Goal: Task Accomplishment & Management: Use online tool/utility

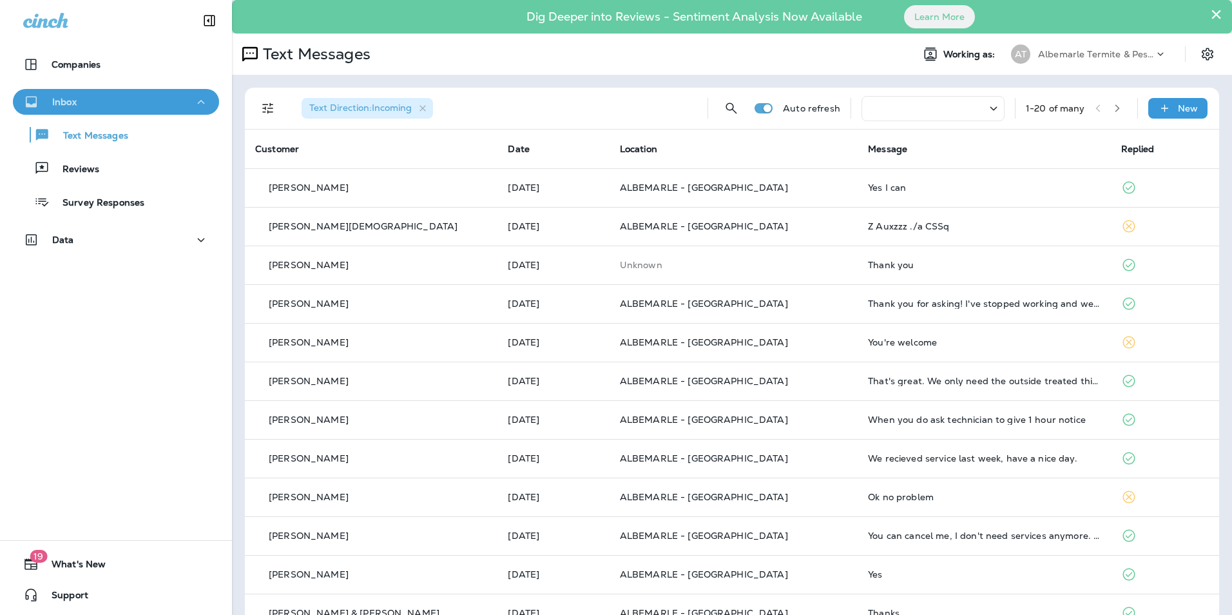
click at [159, 104] on div "Inbox" at bounding box center [116, 102] width 186 height 16
click at [274, 107] on icon "Filters" at bounding box center [267, 108] width 15 height 15
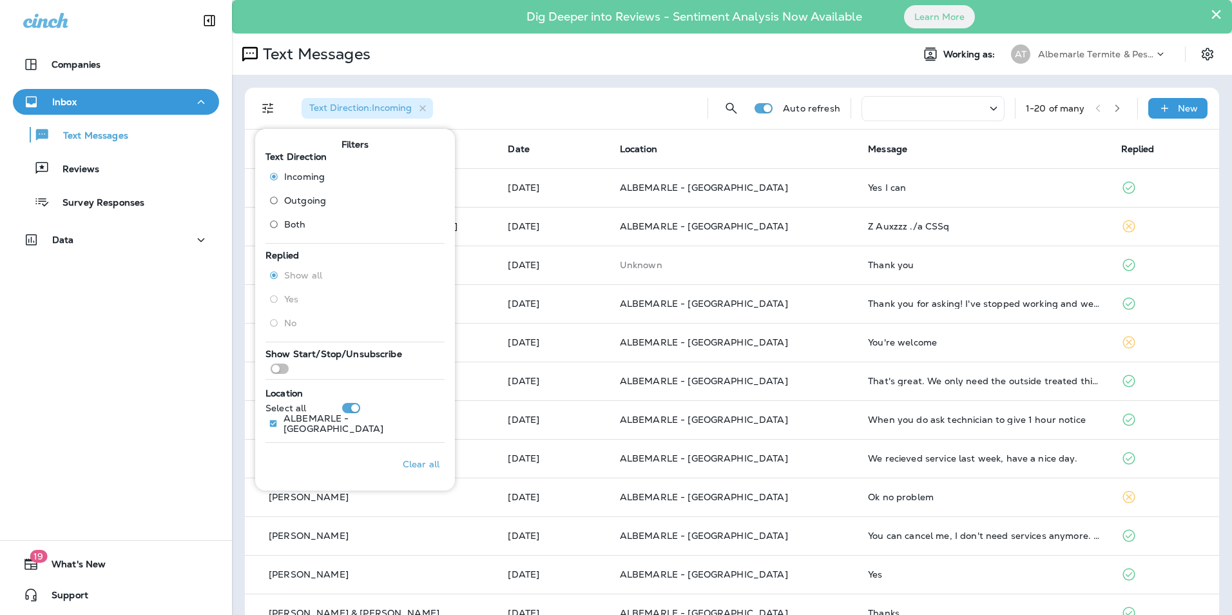
click at [264, 108] on icon "Filters" at bounding box center [267, 108] width 15 height 15
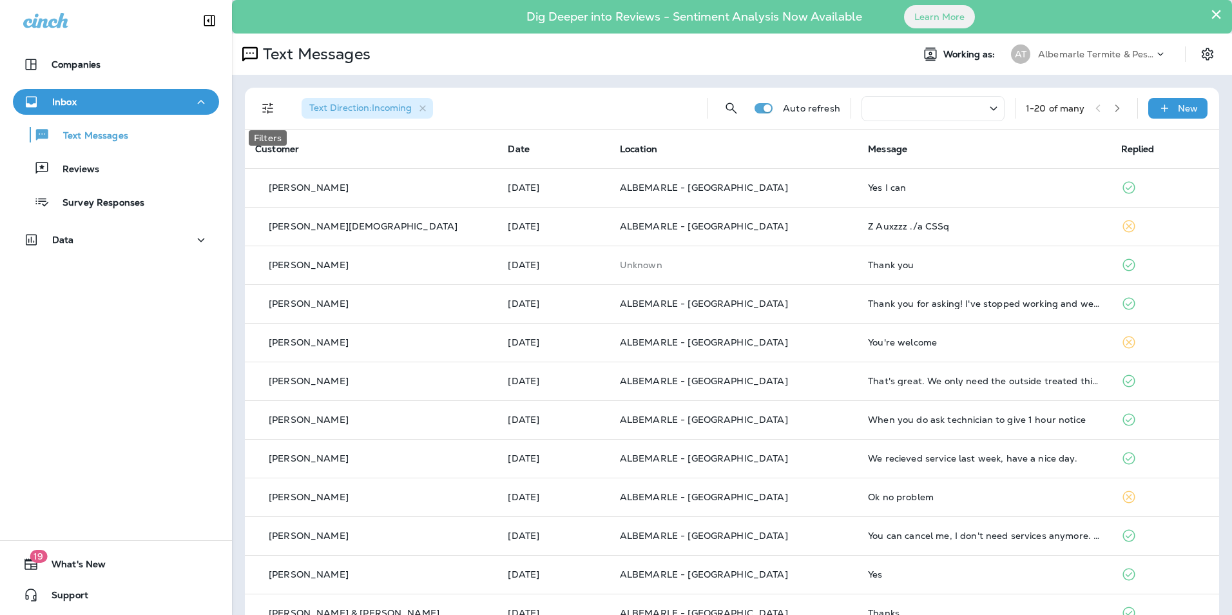
click at [266, 108] on icon "Filters" at bounding box center [267, 108] width 11 height 11
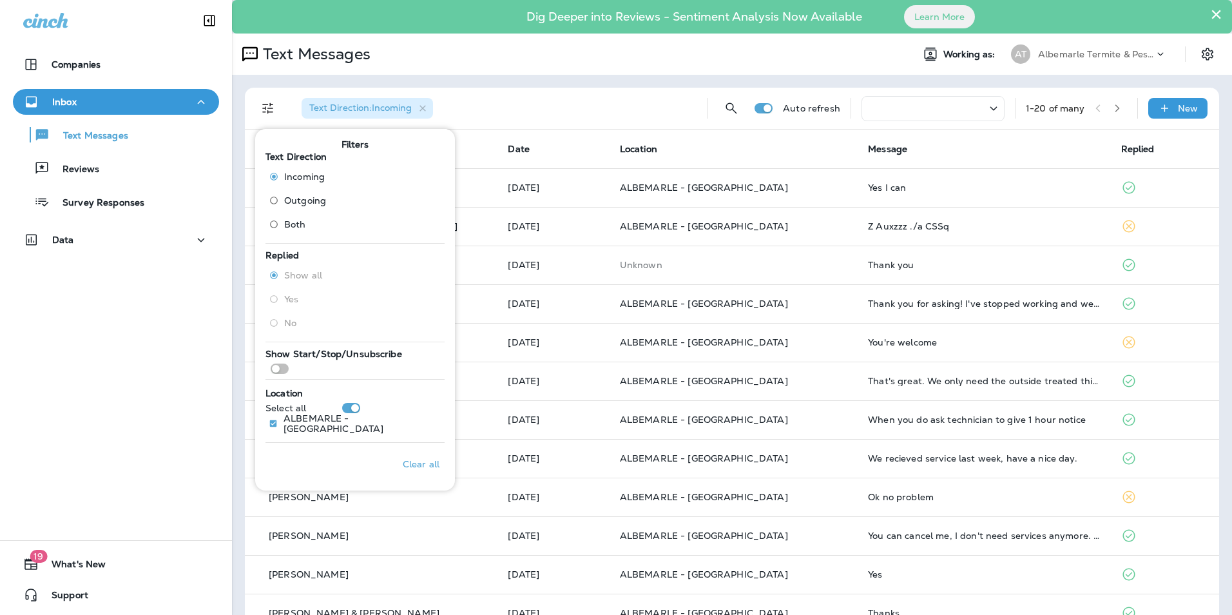
click at [309, 201] on span "Outgoing" at bounding box center [305, 200] width 42 height 10
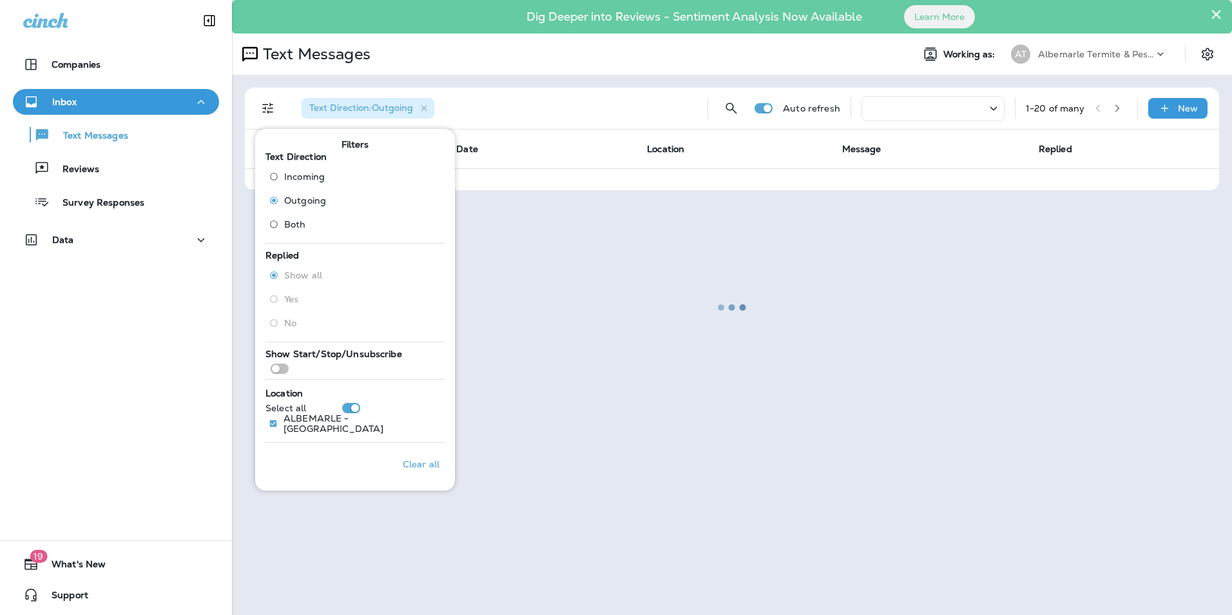
click at [320, 179] on span "Incoming" at bounding box center [304, 176] width 41 height 10
click at [500, 296] on div at bounding box center [732, 307] width 998 height 612
